Goal: Go to known website

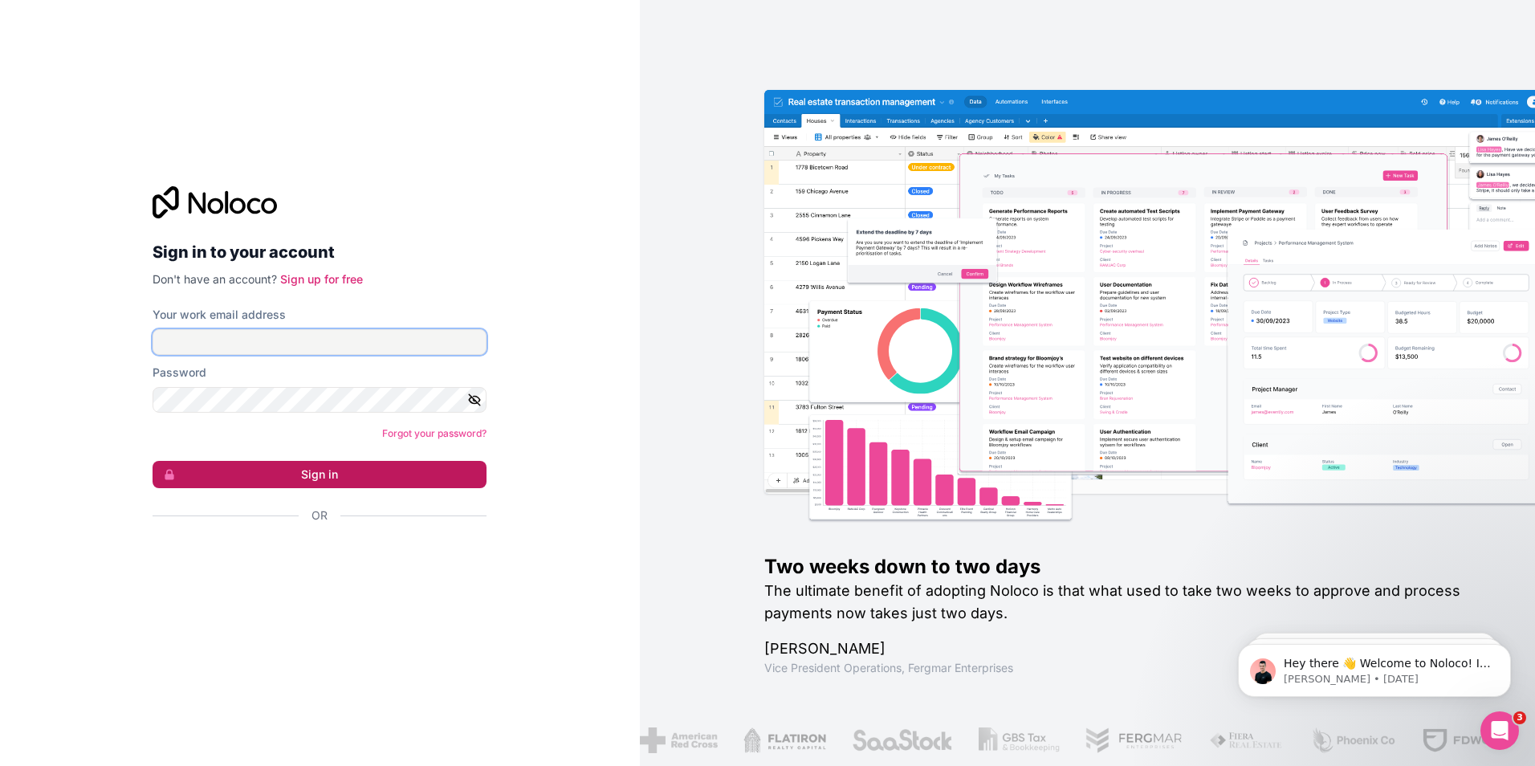
type input "[EMAIL_ADDRESS][DOMAIN_NAME]"
click at [389, 470] on button "Sign in" at bounding box center [320, 474] width 334 height 27
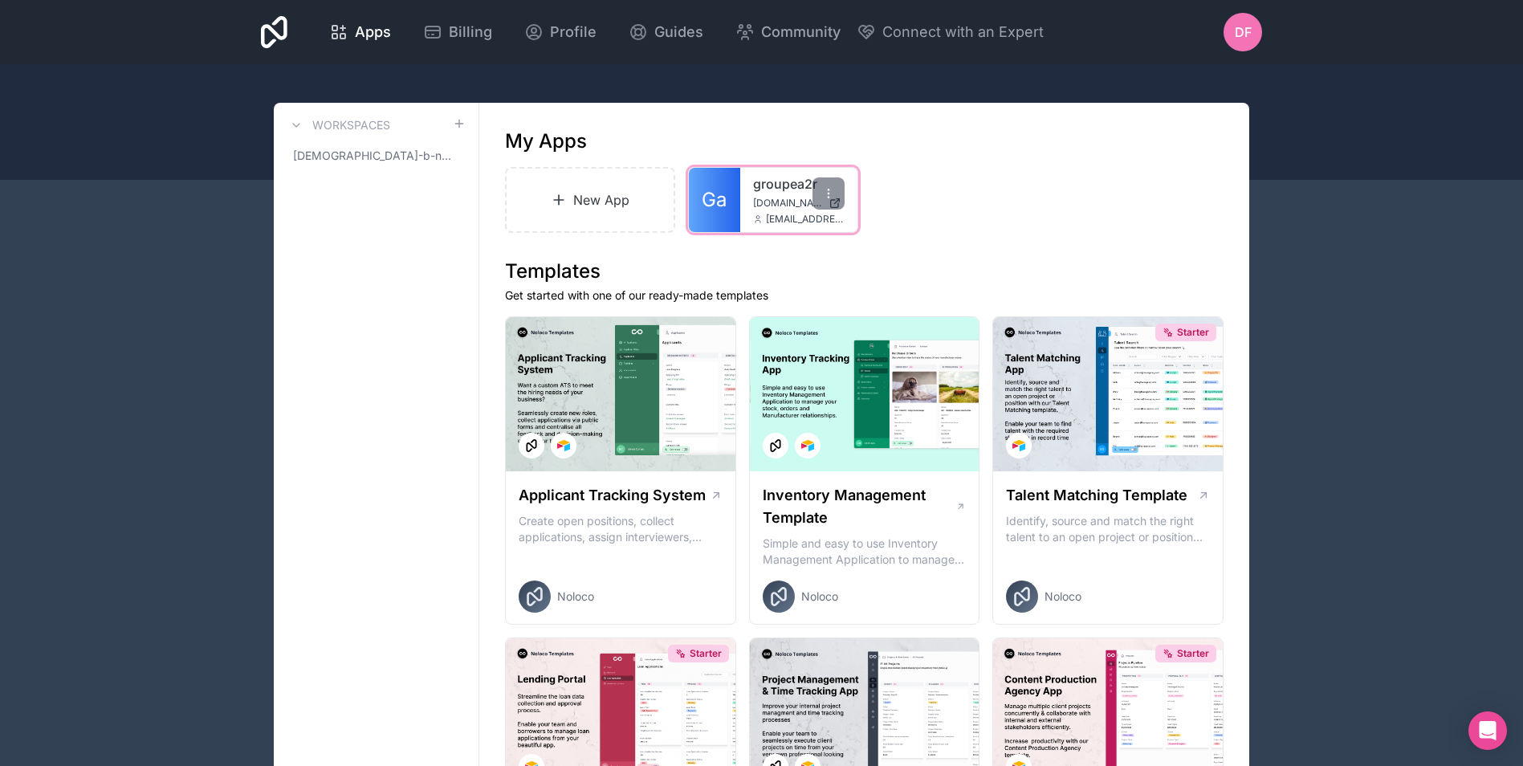
click at [751, 189] on div "groupea2r [DOMAIN_NAME] [DOMAIN_NAME][EMAIL_ADDRESS][DOMAIN_NAME]" at bounding box center [798, 200] width 117 height 64
drag, startPoint x: 751, startPoint y: 189, endPoint x: 728, endPoint y: 213, distance: 32.9
click at [728, 213] on link "Ga" at bounding box center [714, 200] width 51 height 64
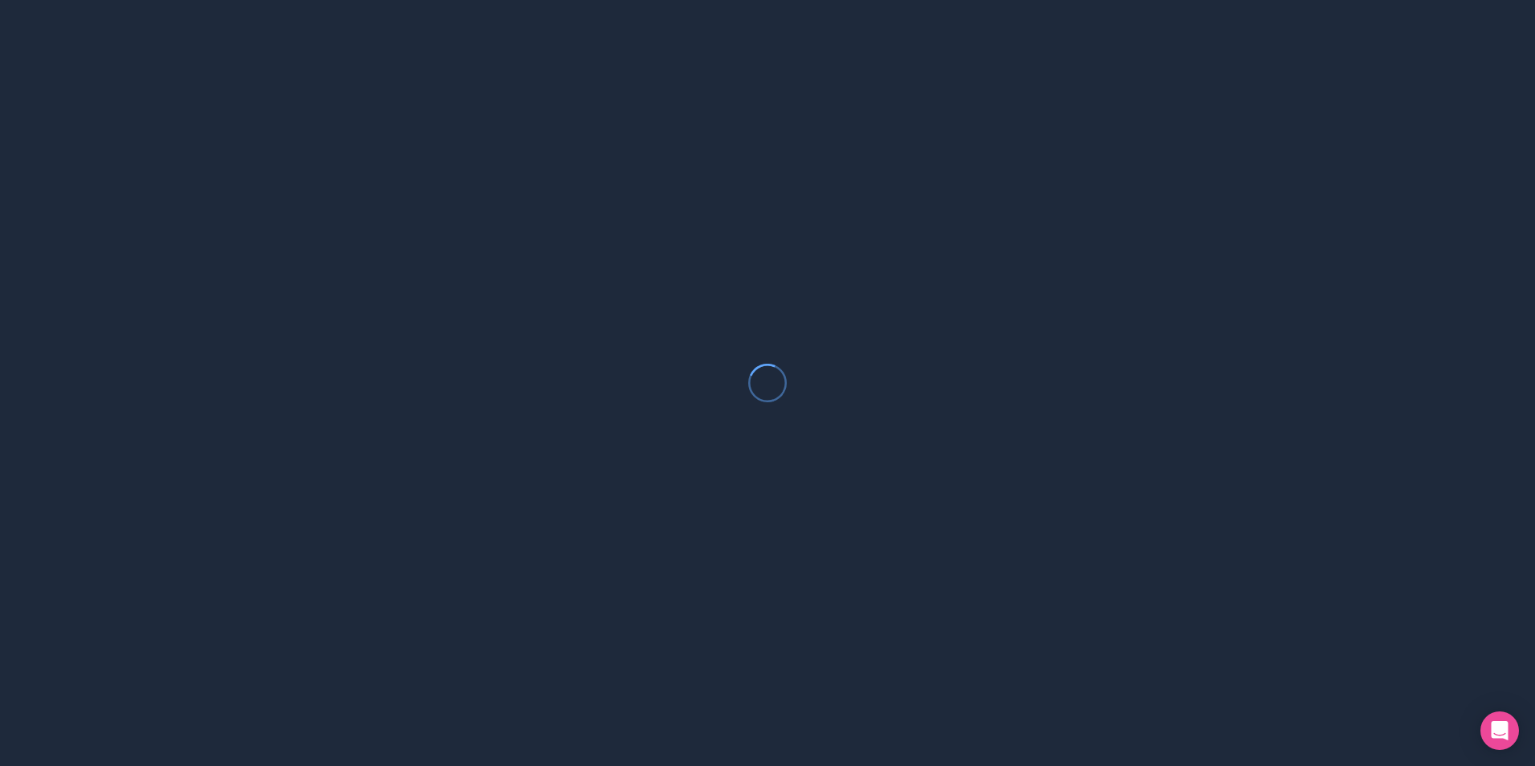
click at [728, 213] on div at bounding box center [767, 383] width 1535 height 766
